Goal: Task Accomplishment & Management: Complete application form

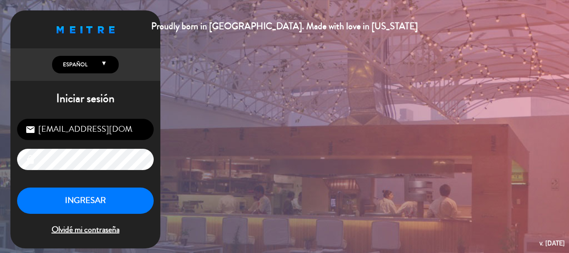
click at [104, 197] on button "INGRESAR" at bounding box center [85, 200] width 137 height 26
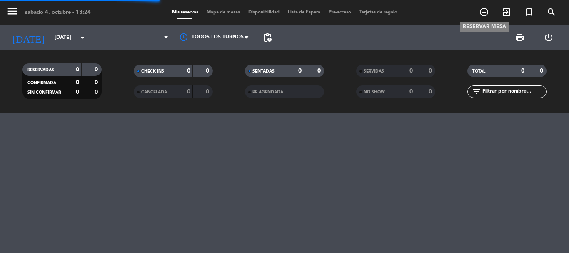
click at [485, 10] on icon "add_circle_outline" at bounding box center [484, 12] width 10 height 10
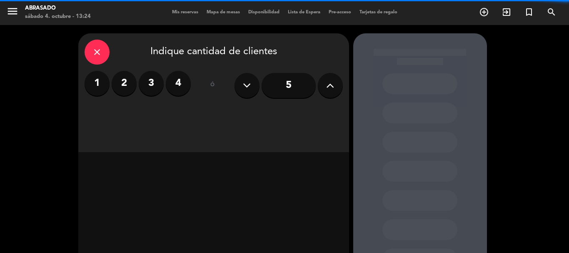
click at [326, 88] on icon at bounding box center [330, 85] width 8 height 12
type input "9"
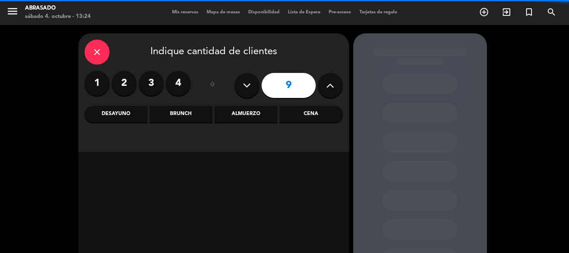
click at [316, 118] on div "Cena" at bounding box center [310, 114] width 63 height 17
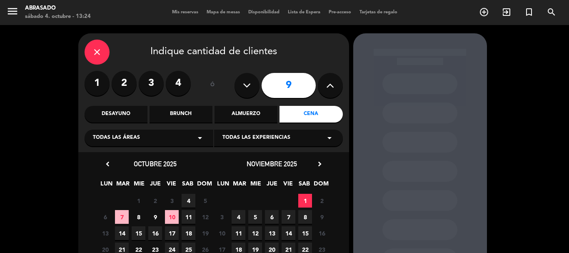
click at [101, 50] on icon "close" at bounding box center [97, 52] width 10 height 10
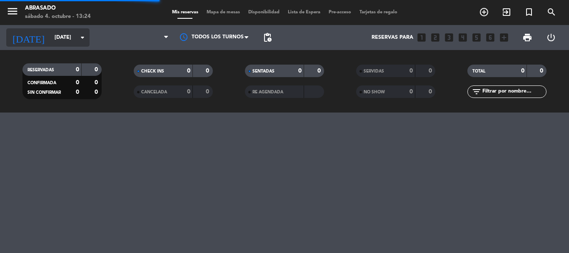
click at [52, 42] on input "[DATE]" at bounding box center [85, 37] width 70 height 14
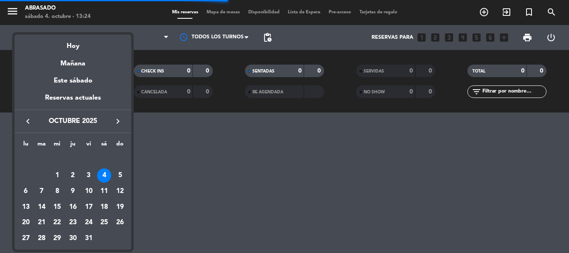
click at [118, 122] on icon "keyboard_arrow_right" at bounding box center [118, 121] width 10 height 10
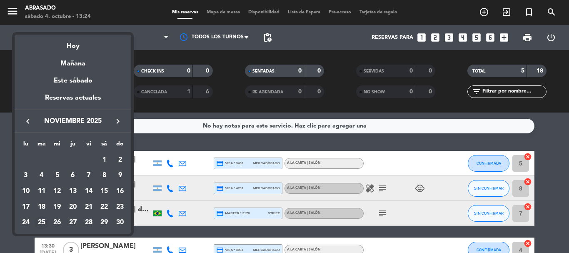
click at [44, 221] on div "25" at bounding box center [42, 223] width 14 height 14
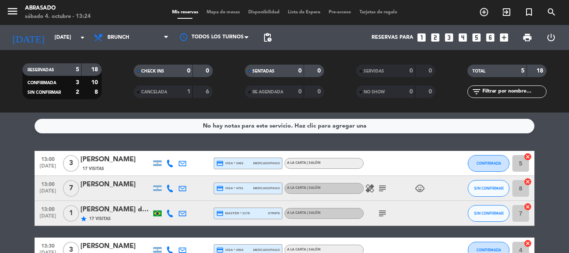
type input "[DATE]"
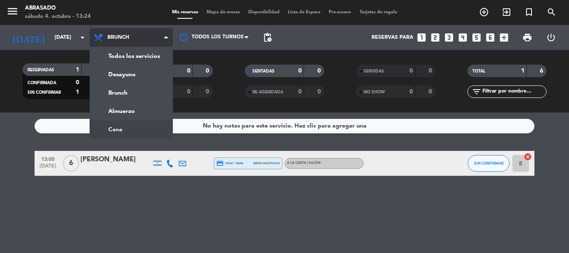
click at [117, 128] on ng-component "menu Abrasado [DATE] 4. octubre - 13:24 Mis reservas Mapa de mesas Disponibilid…" at bounding box center [284, 126] width 569 height 253
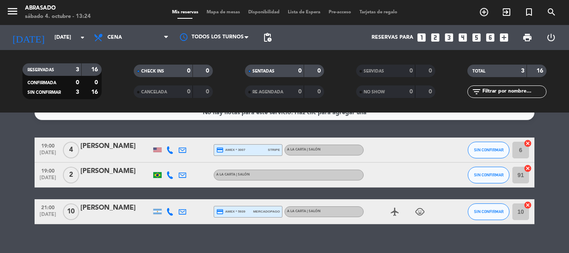
scroll to position [26, 0]
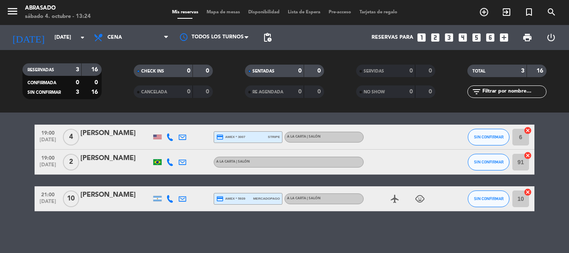
click at [223, 14] on span "Mapa de mesas" at bounding box center [223, 12] width 42 height 5
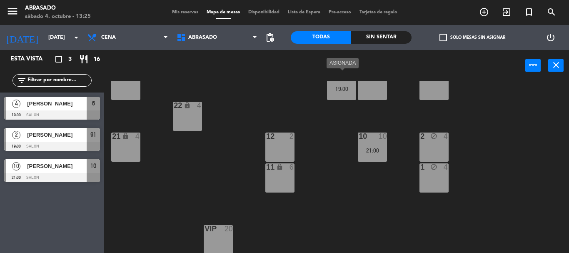
scroll to position [242, 0]
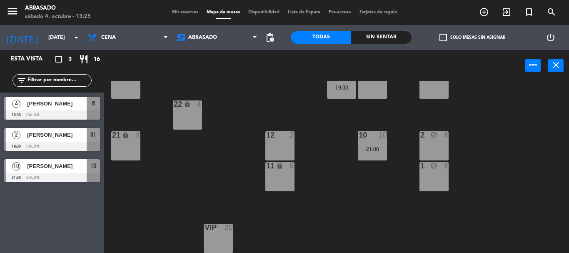
click at [429, 175] on div "1 block 4" at bounding box center [433, 176] width 29 height 29
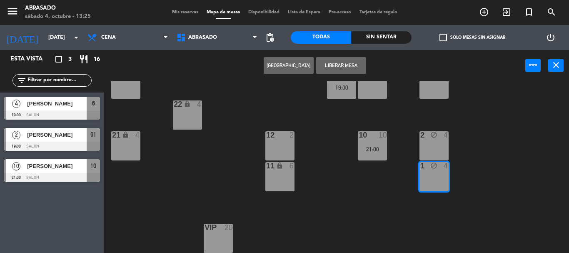
click at [430, 147] on div "2 block 4" at bounding box center [433, 145] width 29 height 29
click at [344, 59] on button "Liberar Mesa" at bounding box center [341, 65] width 50 height 17
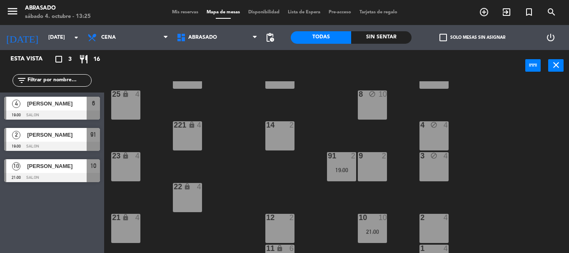
scroll to position [159, 0]
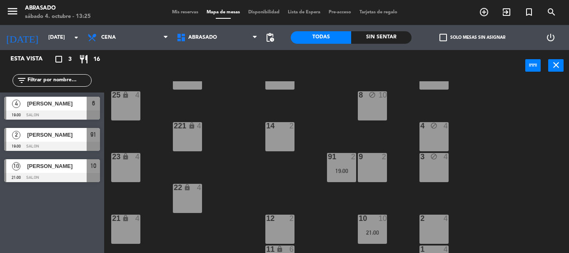
click at [436, 158] on icon "block" at bounding box center [433, 156] width 7 height 7
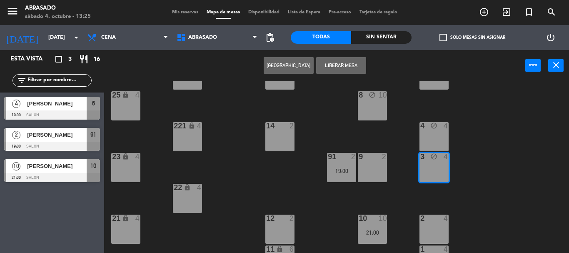
click at [434, 134] on div "4 block 4" at bounding box center [433, 136] width 29 height 29
click at [364, 66] on button "Liberar Mesa" at bounding box center [341, 65] width 50 height 17
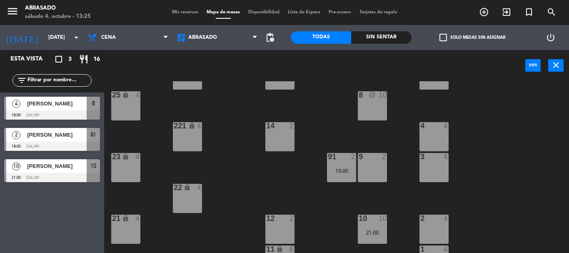
click at [369, 102] on div "8 block 10" at bounding box center [372, 105] width 29 height 29
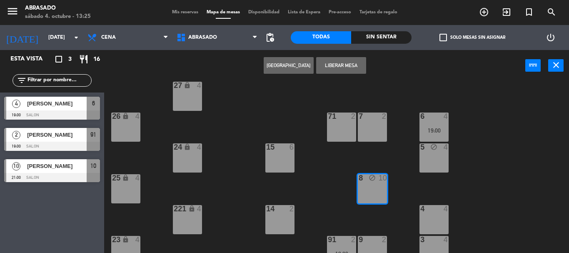
scroll to position [75, 0]
click at [336, 61] on button "Liberar Mesa" at bounding box center [341, 65] width 50 height 17
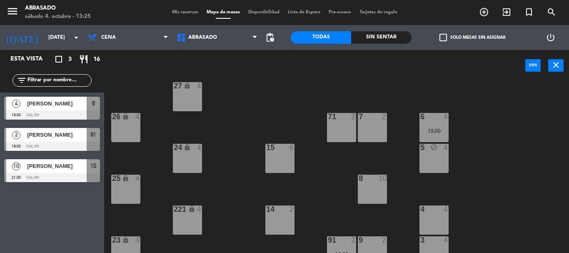
click at [430, 155] on div "5 block 4" at bounding box center [433, 158] width 29 height 29
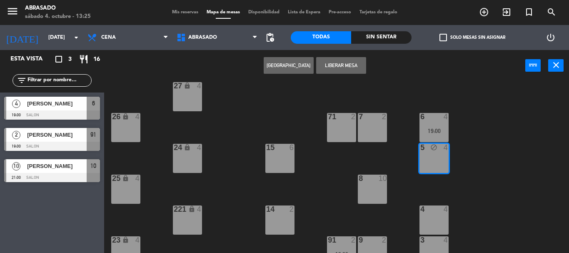
click at [348, 68] on button "Liberar Mesa" at bounding box center [341, 65] width 50 height 17
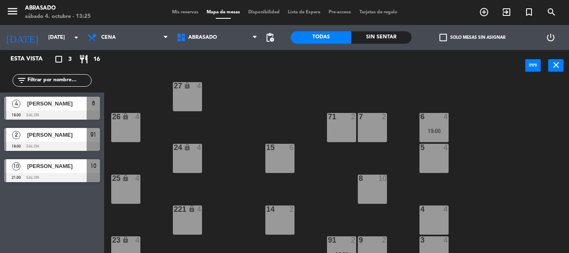
click at [177, 10] on span "Mis reservas" at bounding box center [185, 12] width 35 height 5
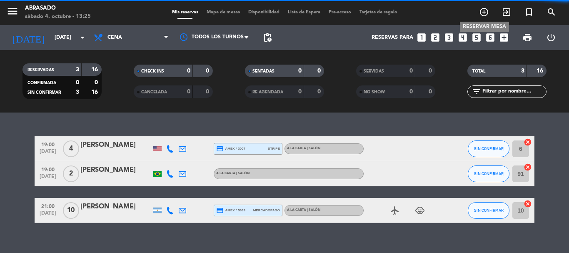
click at [487, 10] on icon "add_circle_outline" at bounding box center [484, 12] width 10 height 10
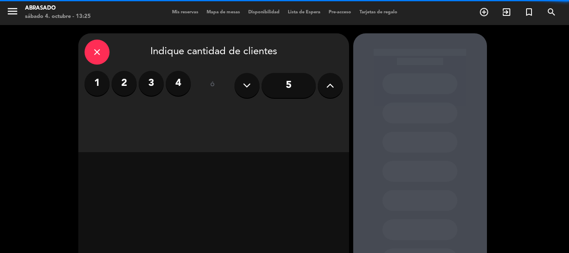
click at [318, 83] on button at bounding box center [330, 85] width 25 height 25
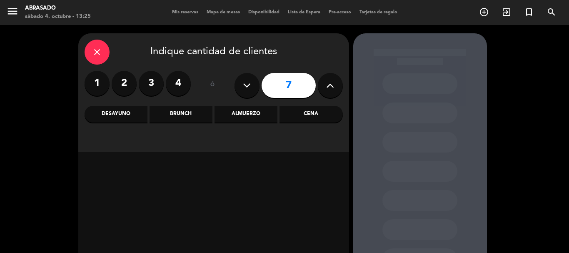
click at [318, 83] on button at bounding box center [330, 85] width 25 height 25
type input "9"
click at [313, 114] on div "Cena" at bounding box center [310, 114] width 63 height 17
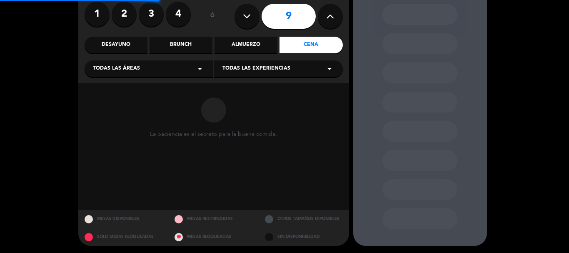
scroll to position [70, 0]
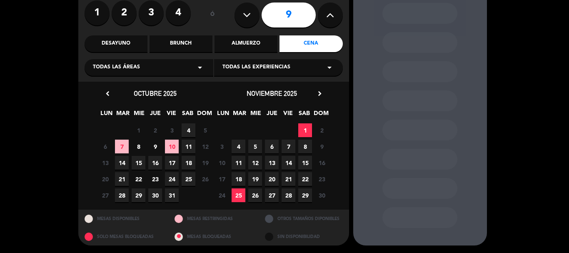
click at [242, 194] on span "25" at bounding box center [238, 195] width 14 height 14
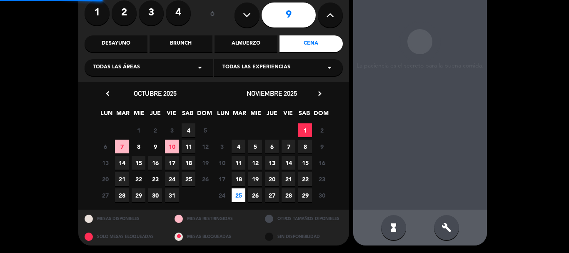
scroll to position [33, 0]
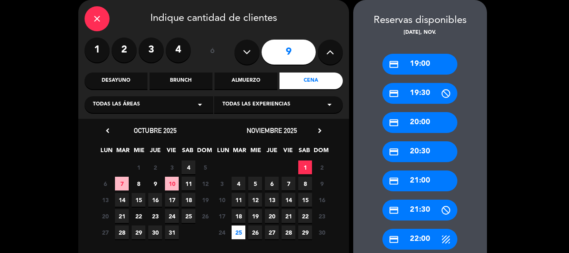
click at [427, 179] on div "credit_card 21:00" at bounding box center [419, 180] width 75 height 21
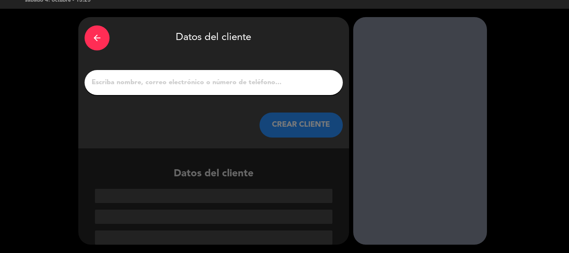
scroll to position [16, 0]
paste input "[PERSON_NAME]"
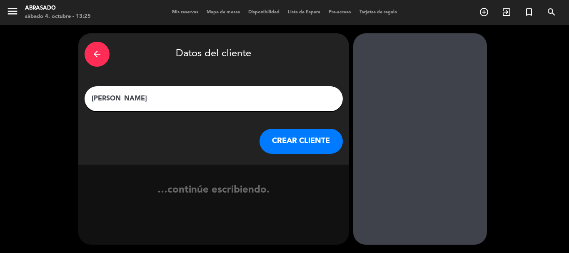
scroll to position [0, 0]
type input "[PERSON_NAME]"
click at [291, 141] on button "CREAR CLIENTE" at bounding box center [300, 141] width 83 height 25
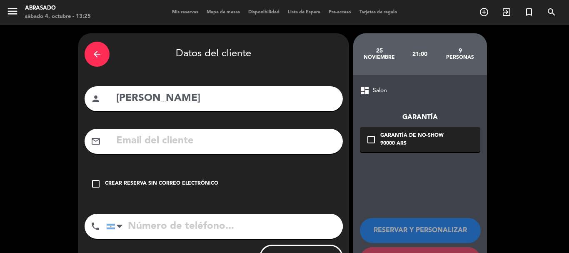
paste input "[EMAIL_ADDRESS][DOMAIN_NAME]"
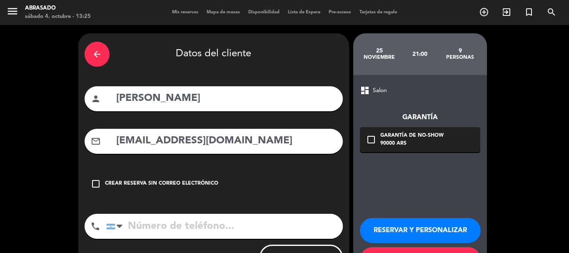
type input "[EMAIL_ADDRESS][DOMAIN_NAME]"
paste input "[PHONE_NUMBER]"
type input "[PHONE_NUMBER]"
click at [395, 138] on div "Garantía de no-show" at bounding box center [411, 136] width 63 height 8
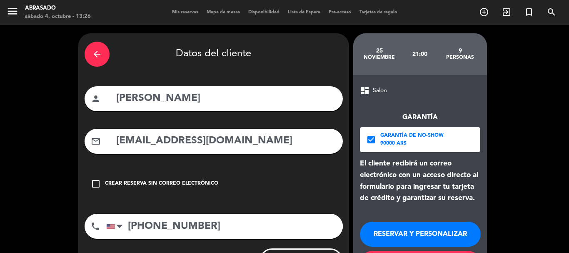
click at [444, 231] on button "RESERVAR Y PERSONALIZAR" at bounding box center [420, 233] width 121 height 25
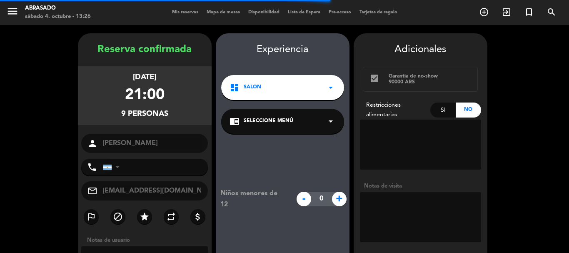
type input "[PHONE_NUMBER]"
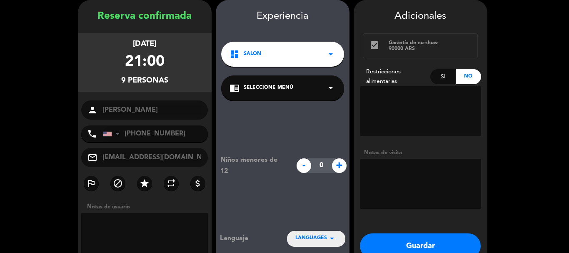
click at [427, 246] on button "Guardar" at bounding box center [420, 245] width 121 height 25
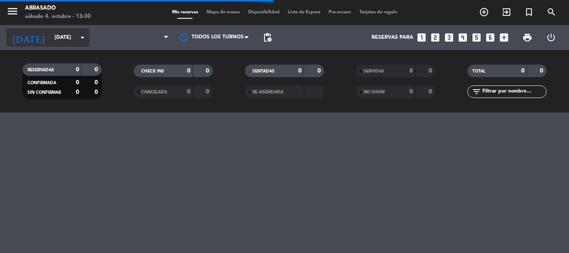
click at [53, 33] on input "[DATE]" at bounding box center [85, 37] width 70 height 14
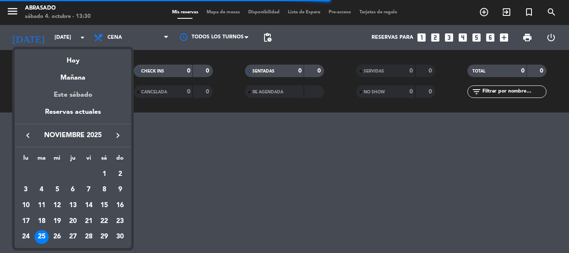
click at [80, 93] on div "Este sábado" at bounding box center [73, 94] width 117 height 23
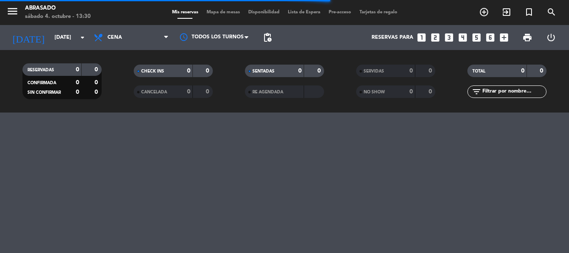
type input "[DATE]"
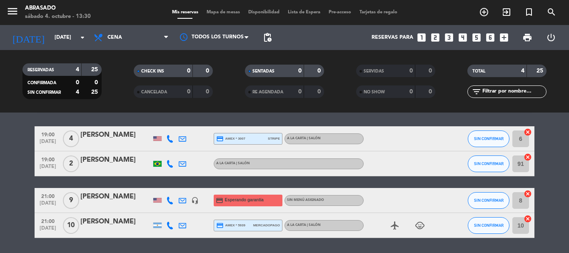
scroll to position [51, 0]
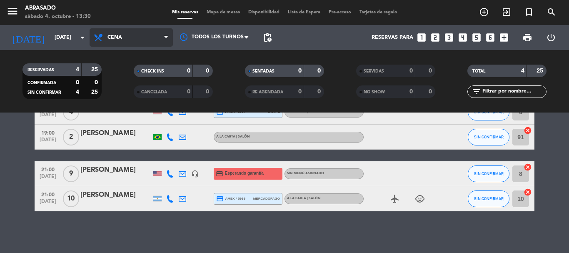
click at [104, 39] on icon at bounding box center [99, 37] width 12 height 10
click at [107, 125] on ng-component "menu Abrasado [DATE] 4. octubre - 13:30 Mis reservas Mapa de mesas Disponibilid…" at bounding box center [284, 126] width 569 height 253
click at [116, 35] on span "Cena" at bounding box center [114, 38] width 15 height 6
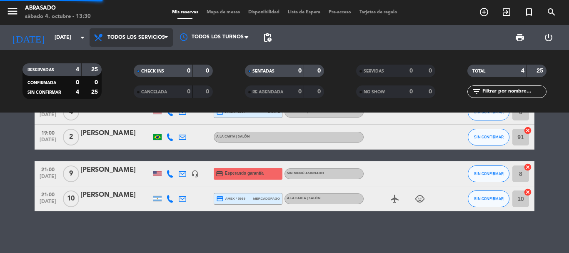
click at [120, 54] on div "menu Abrasado [DATE] 4. octubre - 13:30 Mis reservas Mapa de mesas Disponibilid…" at bounding box center [284, 56] width 569 height 112
click at [119, 39] on span "Todos los servicios" at bounding box center [135, 38] width 57 height 6
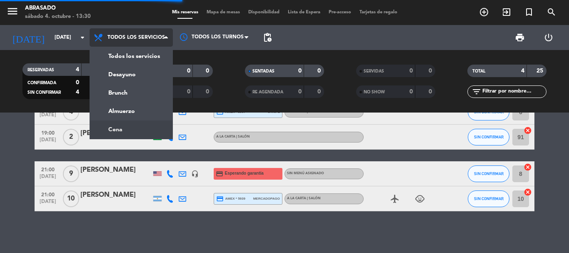
click at [120, 127] on ng-component "menu Abrasado [DATE] 4. octubre - 13:30 Mis reservas Mapa de mesas Disponibilid…" at bounding box center [284, 126] width 569 height 253
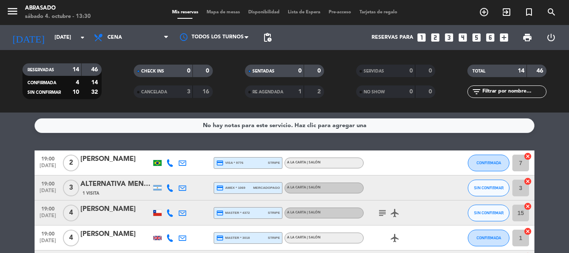
scroll to position [0, 0]
